Goal: Task Accomplishment & Management: Manage account settings

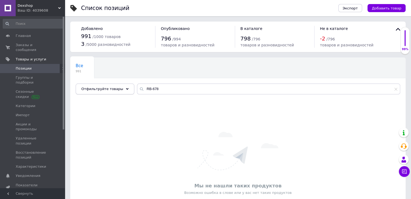
drag, startPoint x: 138, startPoint y: 90, endPoint x: 121, endPoint y: 90, distance: 16.7
click at [121, 91] on div "Отфильтруйте товары RB-678" at bounding box center [238, 89] width 324 height 11
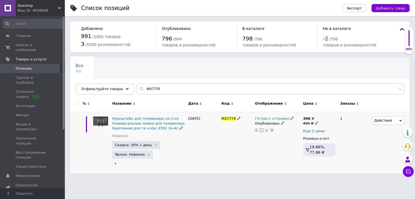
type input "MX7778"
drag, startPoint x: 315, startPoint y: 132, endPoint x: 314, endPoint y: 128, distance: 3.9
click at [314, 130] on span "Еще 2 цены" at bounding box center [314, 131] width 22 height 4
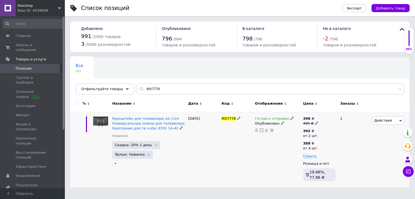
click at [313, 125] on div "495 ₴" at bounding box center [310, 123] width 15 height 5
drag, startPoint x: 327, startPoint y: 115, endPoint x: 323, endPoint y: 116, distance: 4.1
click at [323, 116] on input "495" at bounding box center [341, 115] width 41 height 11
type input "545"
click at [283, 142] on div "Готово к отправке Опубликован" at bounding box center [277, 150] width 48 height 76
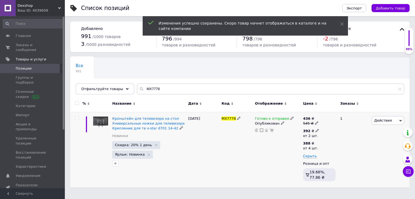
click at [316, 129] on span at bounding box center [316, 131] width 3 height 4
drag, startPoint x: 335, startPoint y: 119, endPoint x: 323, endPoint y: 120, distance: 12.2
click at [323, 120] on div "Цена 392 Валюта ₴ $ € CHF £ ¥ PLN ₸ MDL HUF KGS CN¥ TRY ₩ lei от 2 шт." at bounding box center [357, 134] width 73 height 59
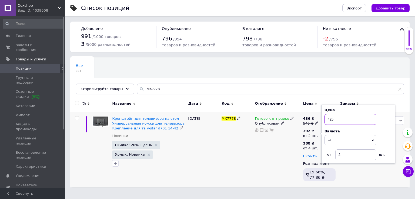
type input "425"
drag, startPoint x: 270, startPoint y: 153, endPoint x: 307, endPoint y: 147, distance: 37.2
click at [271, 153] on div "Готово к отправке Опубликован" at bounding box center [277, 150] width 48 height 76
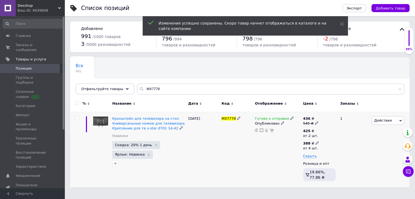
drag, startPoint x: 314, startPoint y: 142, endPoint x: 320, endPoint y: 140, distance: 5.9
click at [315, 142] on icon at bounding box center [316, 142] width 3 height 3
drag, startPoint x: 336, startPoint y: 129, endPoint x: 325, endPoint y: 131, distance: 11.5
click at [325, 131] on input "388" at bounding box center [350, 132] width 52 height 11
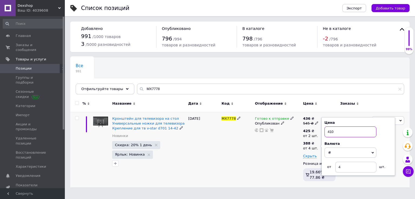
type input "410"
click at [293, 150] on div "Готово к отправке Опубликован" at bounding box center [277, 150] width 48 height 76
